Goal: Find specific fact: Find specific fact

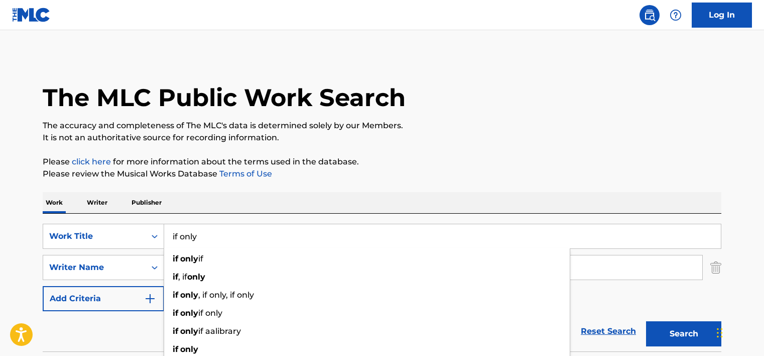
click at [224, 224] on input "if only" at bounding box center [442, 236] width 557 height 24
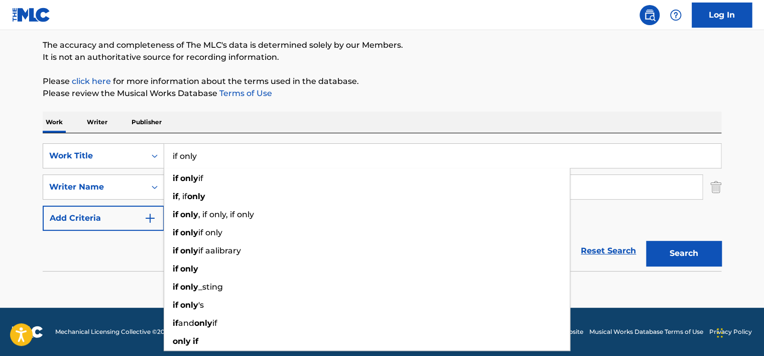
click at [224, 154] on input "if only" at bounding box center [442, 156] width 557 height 24
type input "Someday I'll Be Back In [GEOGRAPHIC_DATA]"
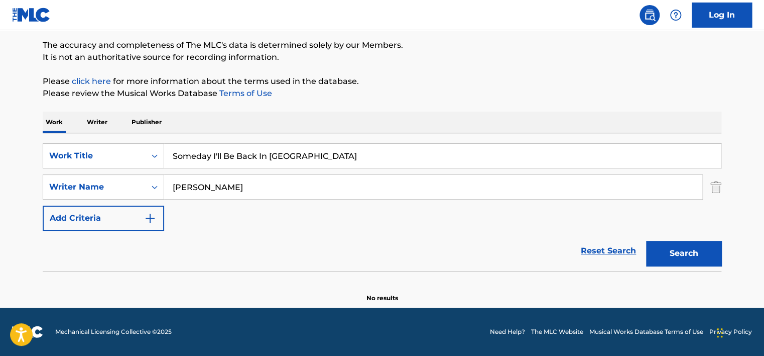
click at [388, 105] on div "The MLC Public Work Search The accuracy and completeness of The MLC's data is d…" at bounding box center [382, 138] width 703 height 327
click at [370, 178] on input "[PERSON_NAME]" at bounding box center [433, 187] width 538 height 24
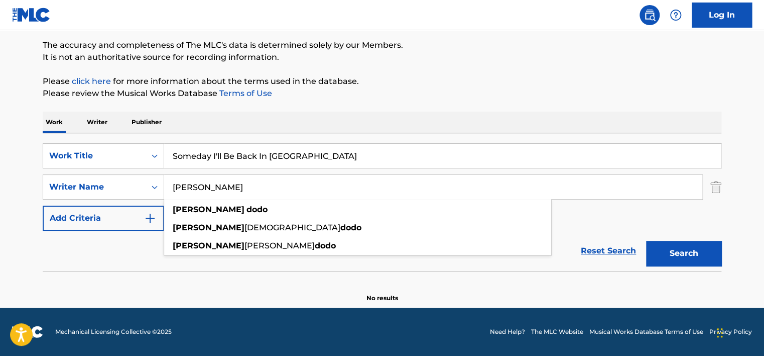
click at [370, 178] on input "[PERSON_NAME]" at bounding box center [433, 187] width 538 height 24
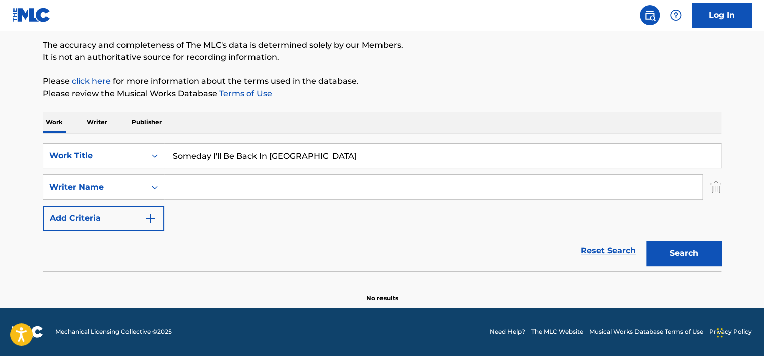
click at [646, 241] on button "Search" at bounding box center [683, 253] width 75 height 25
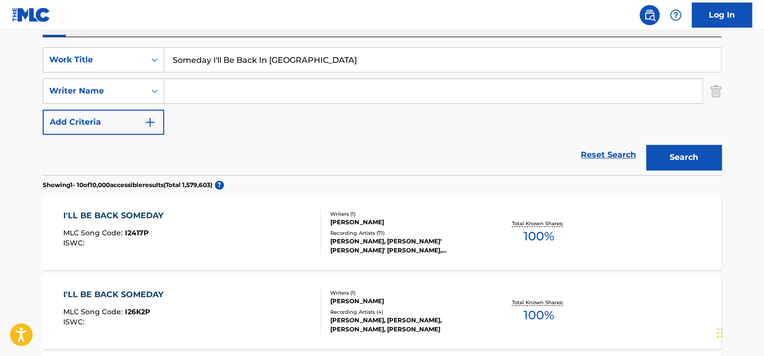
scroll to position [181, 0]
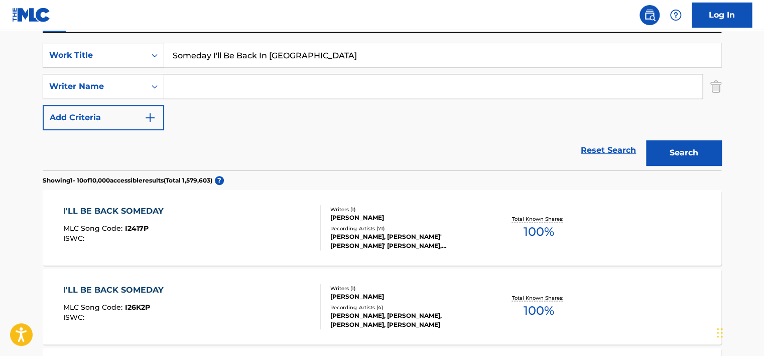
click at [206, 64] on input "Someday I'll Be Back In [GEOGRAPHIC_DATA]" at bounding box center [442, 55] width 557 height 24
paste input "That Bitch Is Mine"
click at [206, 64] on input "That Bitch Is MineI'll Be Back In [GEOGRAPHIC_DATA]" at bounding box center [442, 55] width 557 height 24
paste input "Search Form"
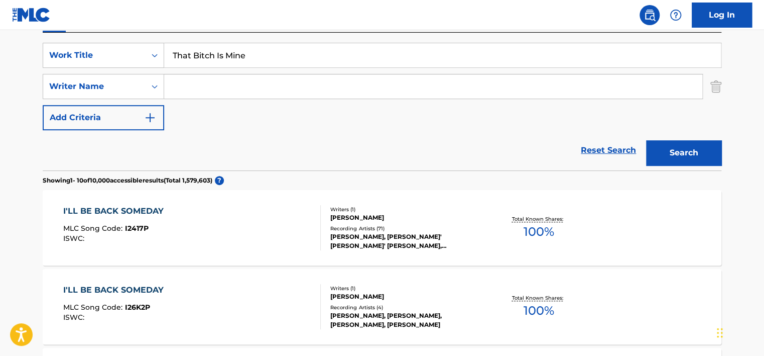
type input "That Bitch Is Mine"
click at [681, 150] on button "Search" at bounding box center [683, 152] width 75 height 25
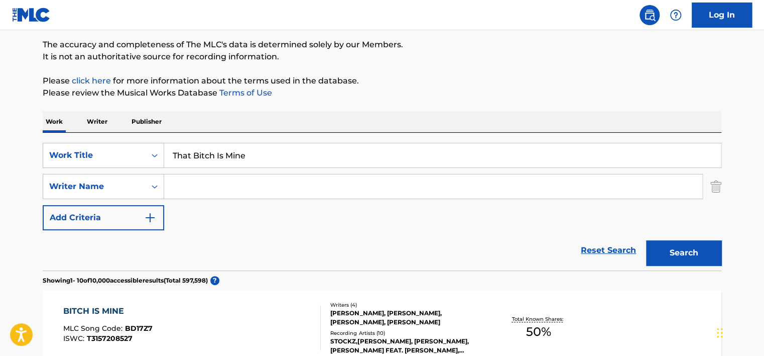
scroll to position [30, 0]
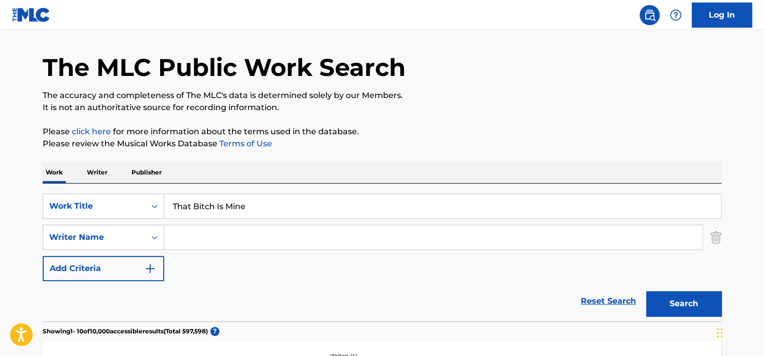
click at [203, 237] on input "Search Form" at bounding box center [433, 237] width 538 height 24
paste input "[PERSON_NAME]"
type input "[PERSON_NAME]"
click at [228, 206] on input "That Bitch Is Mine" at bounding box center [442, 206] width 557 height 24
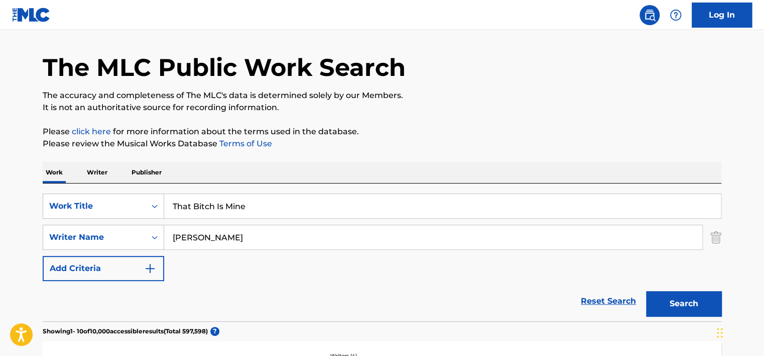
click at [228, 206] on input "That Bitch Is Mine" at bounding box center [442, 206] width 557 height 24
paste input "Veneno"
type input "Veneno"
click at [705, 292] on button "Search" at bounding box center [683, 303] width 75 height 25
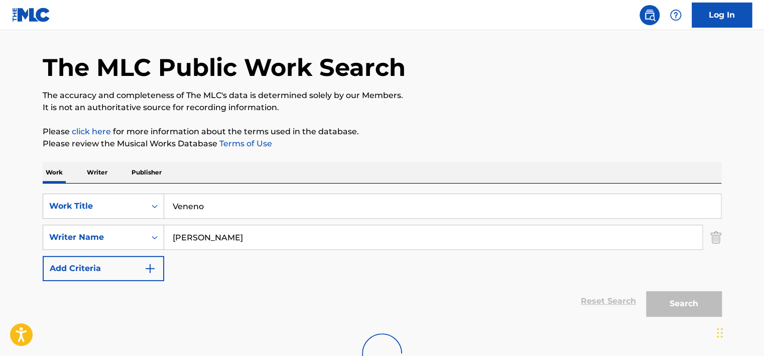
scroll to position [80, 0]
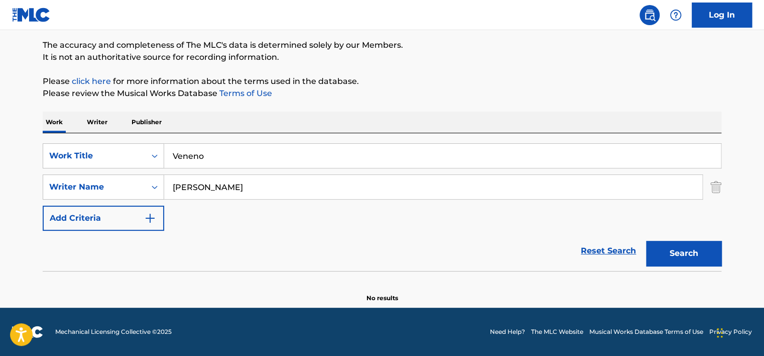
click at [215, 181] on input "[PERSON_NAME]" at bounding box center [433, 187] width 538 height 24
type input "[PERSON_NAME]"
click at [646, 241] on button "Search" at bounding box center [683, 253] width 75 height 25
click at [196, 155] on input "Veneno" at bounding box center [442, 156] width 557 height 24
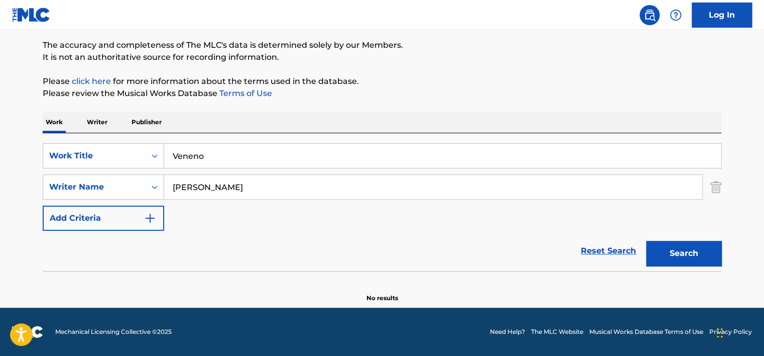
click at [196, 155] on input "Veneno" at bounding box center [442, 156] width 557 height 24
paste input "I Smoke Meth and I'M Crazy"
type input "I Smoke Meth and I'M Crazy"
drag, startPoint x: 253, startPoint y: 117, endPoint x: 237, endPoint y: 172, distance: 58.0
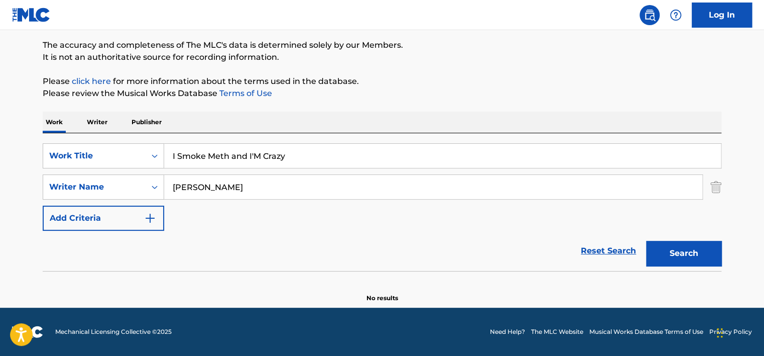
click at [253, 117] on div "Work Writer Publisher" at bounding box center [382, 121] width 679 height 21
click at [235, 181] on input "[PERSON_NAME]" at bounding box center [433, 187] width 538 height 24
click at [646, 241] on button "Search" at bounding box center [683, 253] width 75 height 25
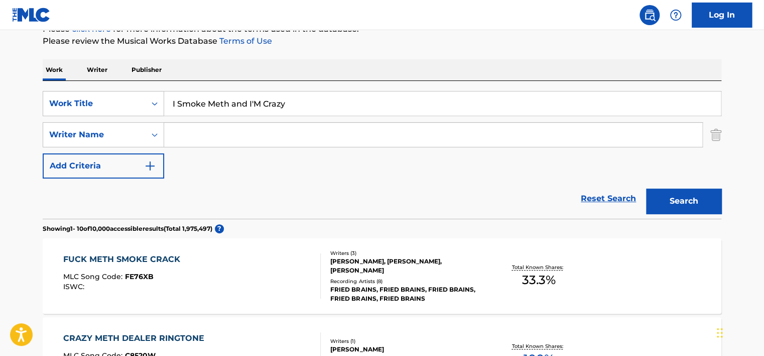
scroll to position [131, 0]
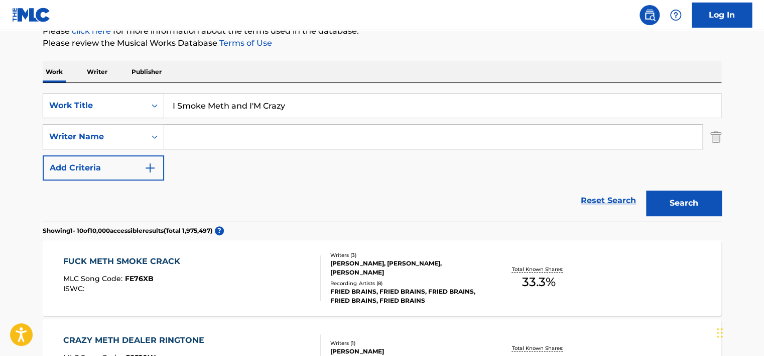
click at [195, 113] on input "I Smoke Meth and I'M Crazy" at bounding box center [442, 105] width 557 height 24
drag, startPoint x: 195, startPoint y: 113, endPoint x: 242, endPoint y: 117, distance: 47.3
click at [195, 113] on input "I Smoke Meth and I'M Crazy" at bounding box center [442, 105] width 557 height 24
paste input "Murder at the [GEOGRAPHIC_DATA]"
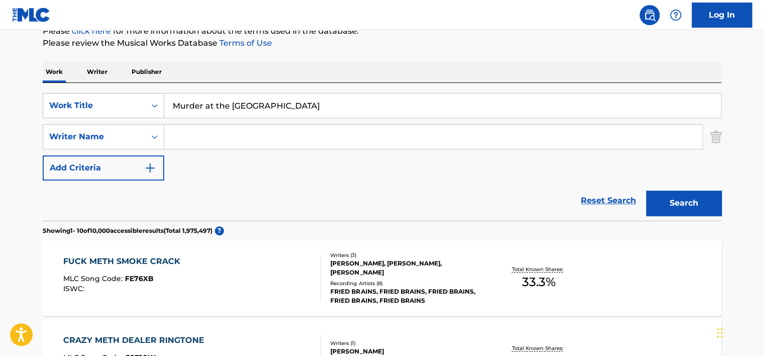
type input "Murder at the [GEOGRAPHIC_DATA]"
click at [677, 194] on button "Search" at bounding box center [683, 202] width 75 height 25
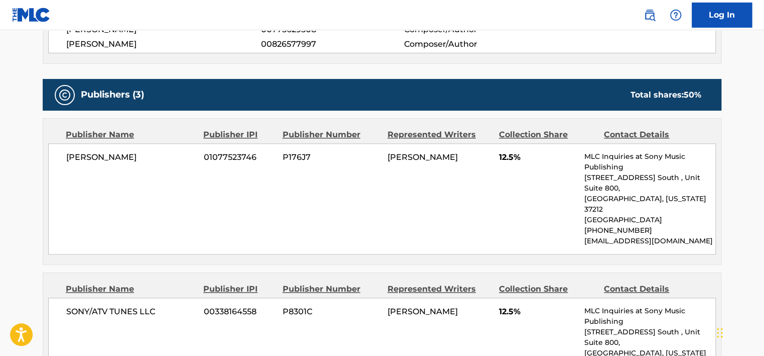
scroll to position [552, 0]
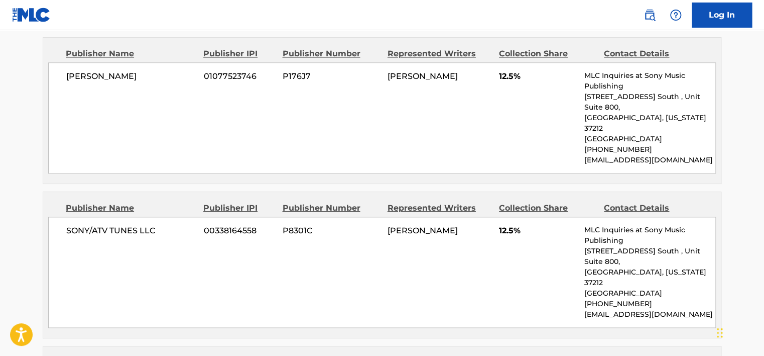
click at [224, 64] on div "[PERSON_NAME] 01077523746 P176J7 [PERSON_NAME] 12.5% MLC Inquiries at Sony Musi…" at bounding box center [382, 117] width 668 height 111
click at [224, 64] on div "DAVID MARINELLI 01077523746 P176J7 DAVID MARINELLI 12.5% MLC Inquiries at Sony …" at bounding box center [382, 117] width 668 height 111
copy span "01077523746"
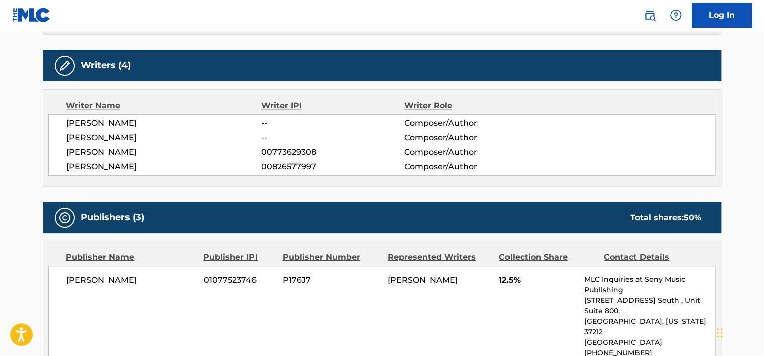
scroll to position [352, 0]
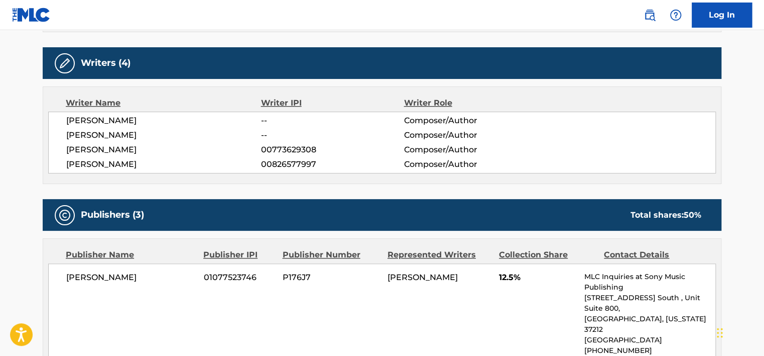
click at [239, 276] on span "01077523746" at bounding box center [239, 277] width 71 height 12
copy span "01077523746"
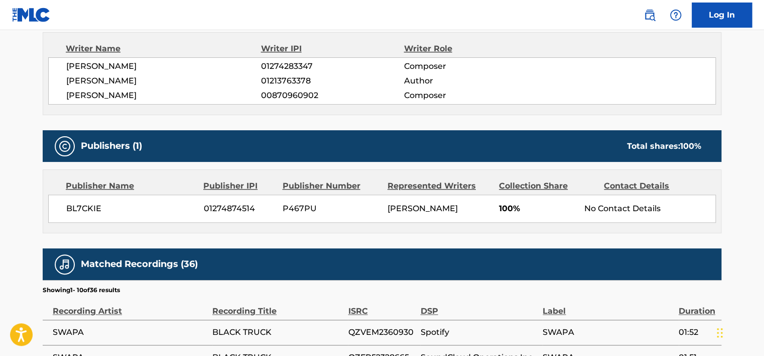
scroll to position [452, 0]
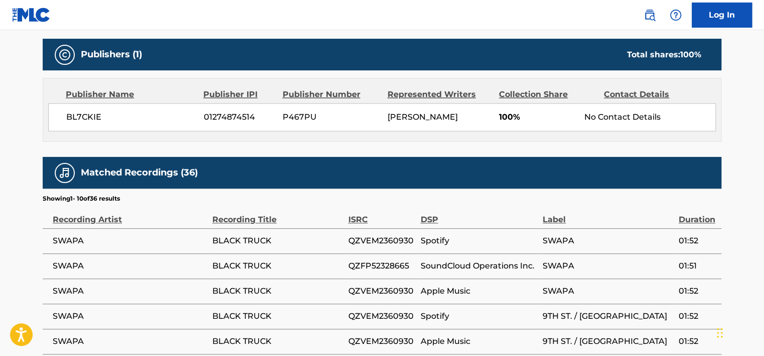
click at [236, 128] on div "BL7CKIE 01274874514 P467PU JEREMIAH BROWN JR. 100% No Contact Details" at bounding box center [382, 117] width 668 height 28
copy span "01274874514"
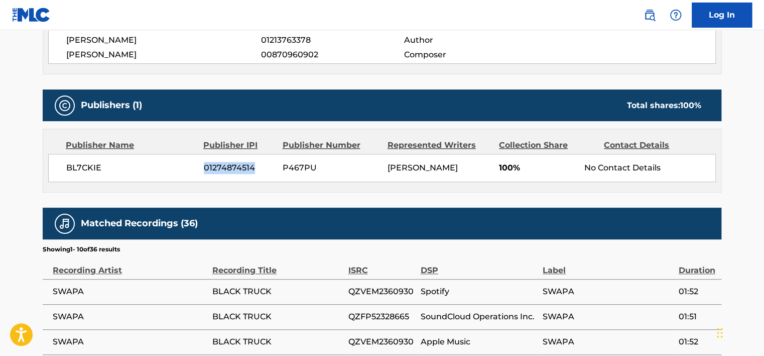
scroll to position [402, 0]
